Goal: Information Seeking & Learning: Learn about a topic

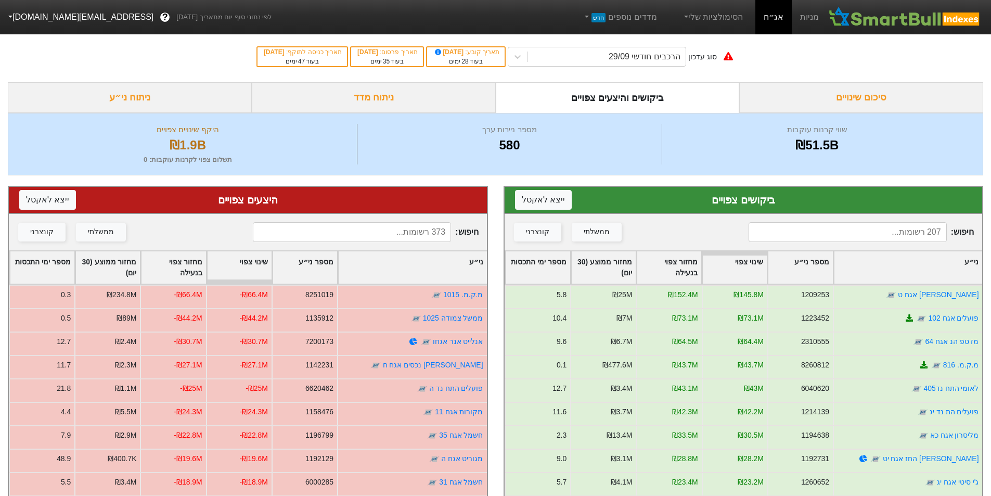
click at [828, 93] on div "סיכום שינויים" at bounding box center [861, 97] width 244 height 31
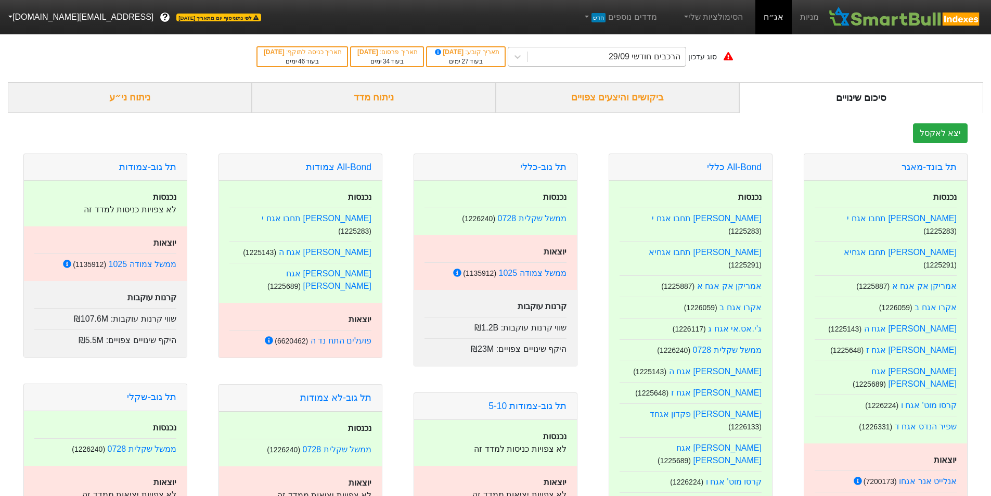
click at [613, 55] on div "הרכבים חודשי 29/09" at bounding box center [607, 56] width 158 height 19
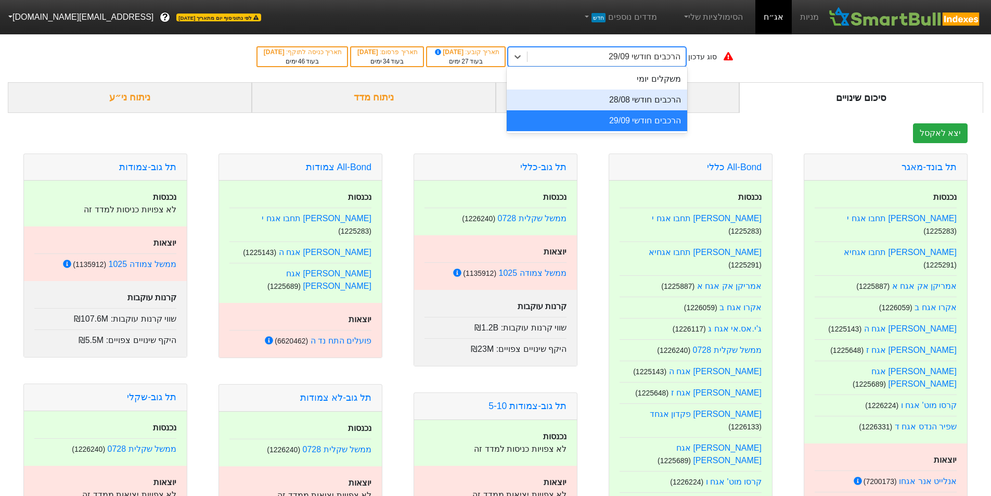
click at [652, 100] on div "הרכבים חודשי 28/08" at bounding box center [597, 99] width 181 height 21
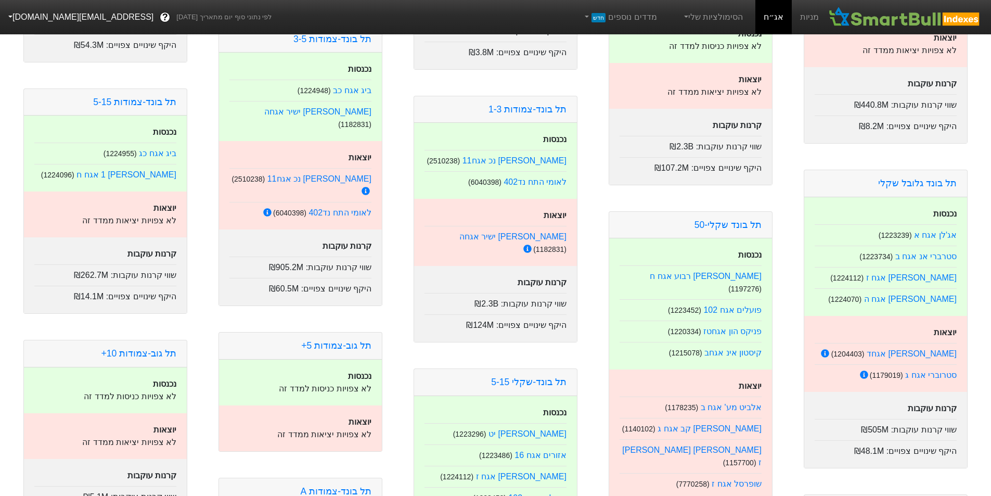
scroll to position [1457, 0]
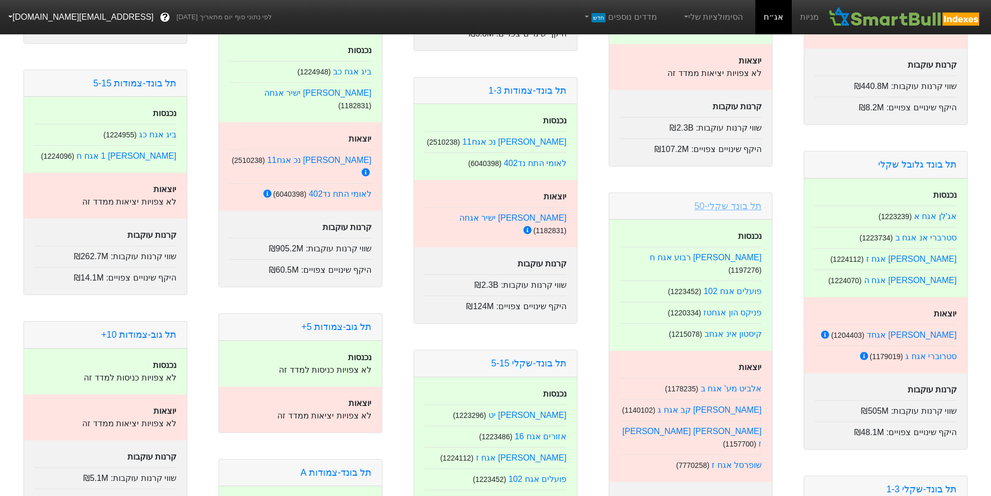
click at [725, 201] on link "תל בונד שקלי-50" at bounding box center [728, 206] width 67 height 10
